Goal: Manage account settings

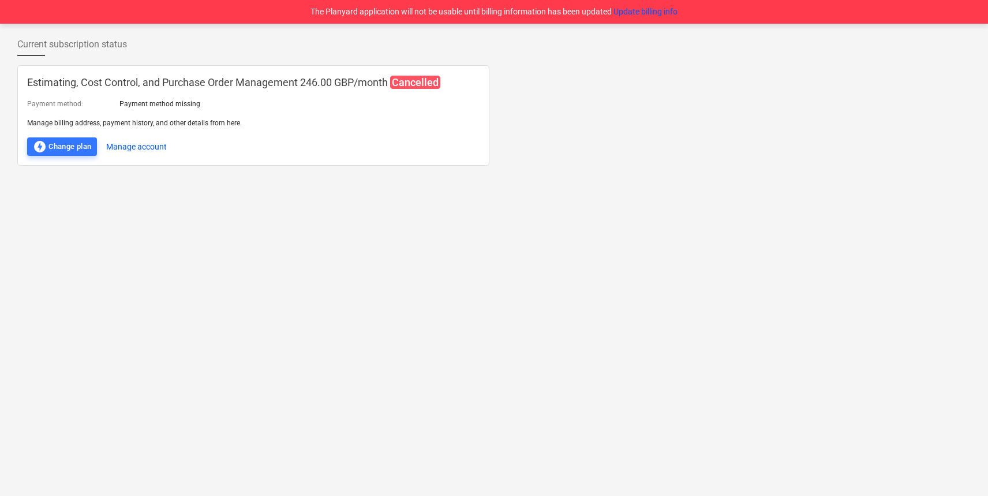
click at [542, 201] on div "Current subscription status Estimating, Cost Control, and Purchase Order Manage…" at bounding box center [494, 260] width 988 height 472
click at [647, 12] on button "Update billing info" at bounding box center [645, 12] width 64 height 12
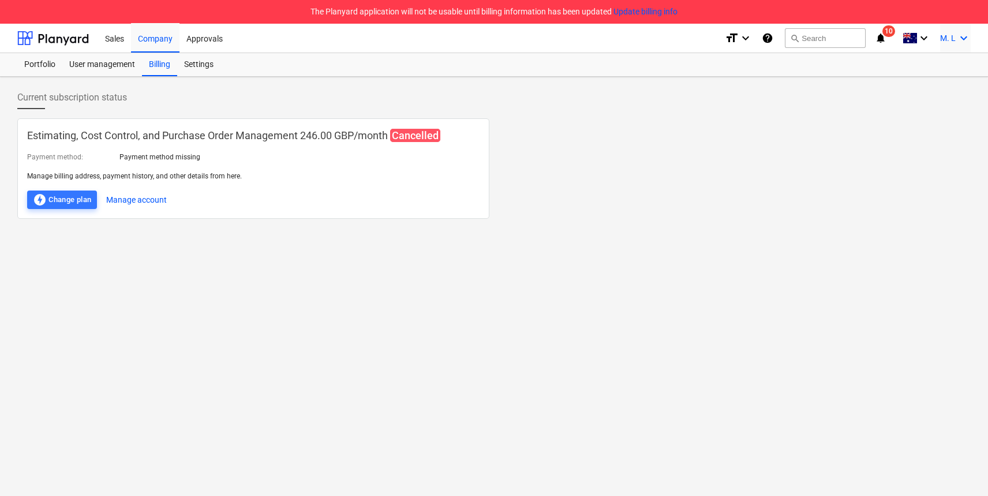
click at [965, 39] on icon "keyboard_arrow_down" at bounding box center [963, 38] width 14 height 14
click at [927, 84] on div "Log out" at bounding box center [935, 87] width 69 height 18
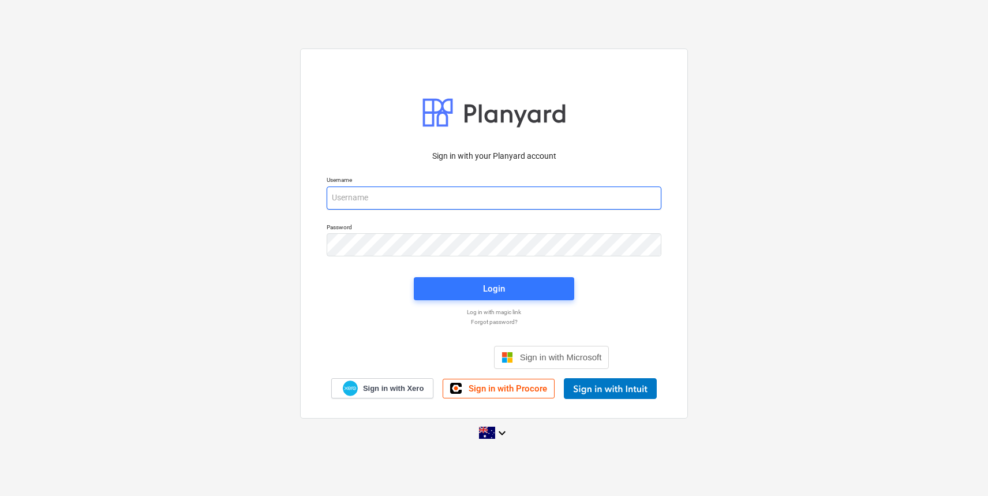
click at [497, 196] on input "email" at bounding box center [494, 197] width 335 height 23
click at [76, 230] on div "Sign in with your Planyard account Username in Password Login Log in with magic…" at bounding box center [494, 247] width 988 height 416
click at [351, 200] on input "in" at bounding box center [494, 197] width 335 height 23
type input "[EMAIL_ADDRESS][DOMAIN_NAME]"
